Goal: Find specific page/section: Find specific page/section

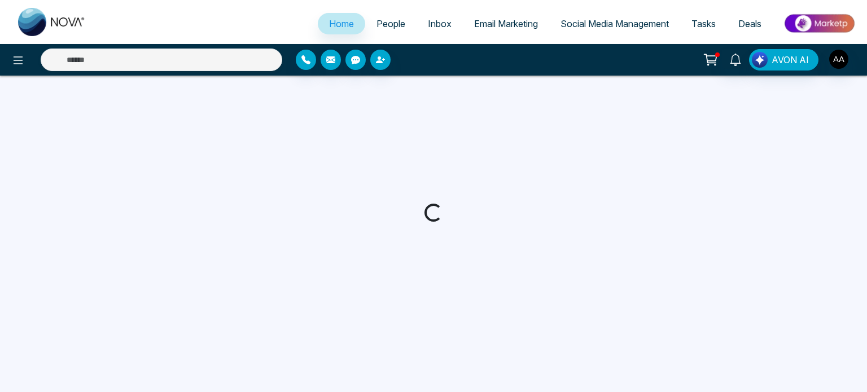
select select "*"
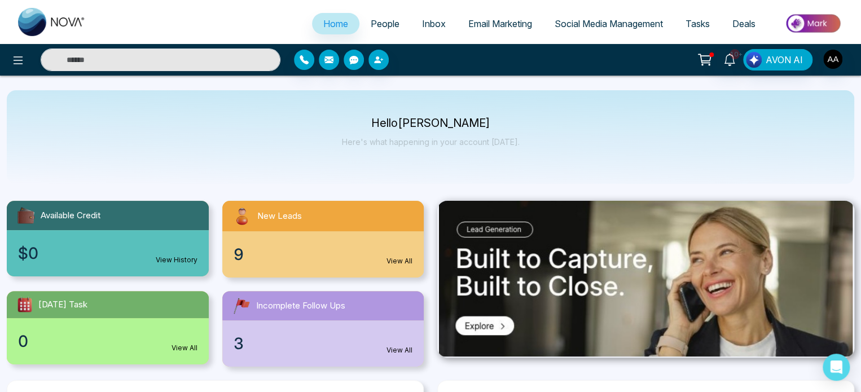
click at [255, 273] on div "9 View All" at bounding box center [323, 254] width 202 height 46
